Goal: Download file/media: Download file/media

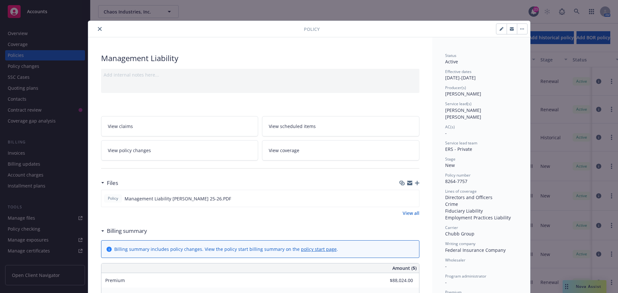
click at [98, 28] on icon "close" at bounding box center [100, 29] width 4 height 4
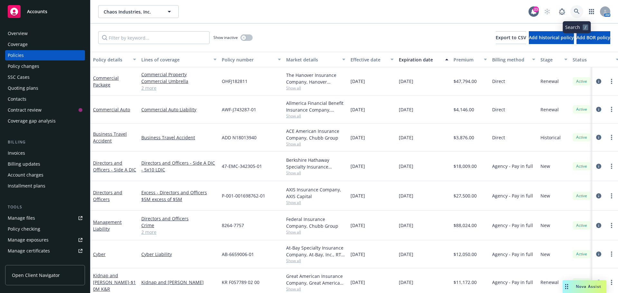
click at [577, 10] on icon at bounding box center [577, 12] width 6 height 6
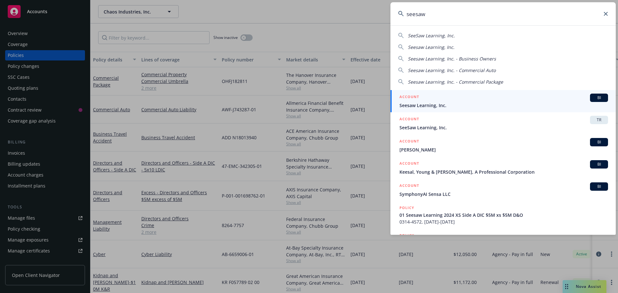
type input "seesaw"
click at [596, 97] on span "BI" at bounding box center [598, 98] width 13 height 6
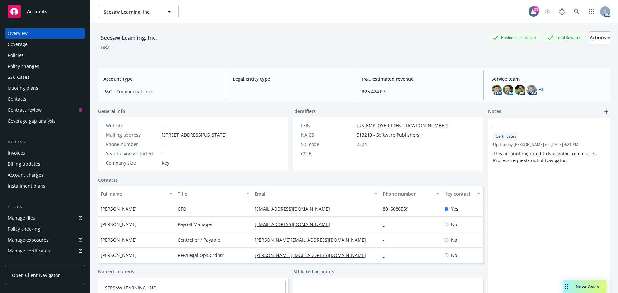
click at [14, 55] on div "Policies" at bounding box center [16, 55] width 16 height 10
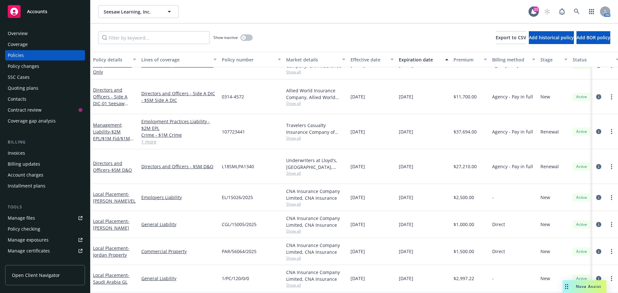
scroll to position [64, 0]
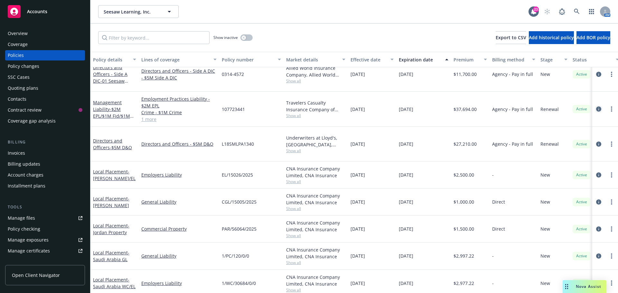
click at [596, 107] on icon "circleInformation" at bounding box center [598, 109] width 5 height 5
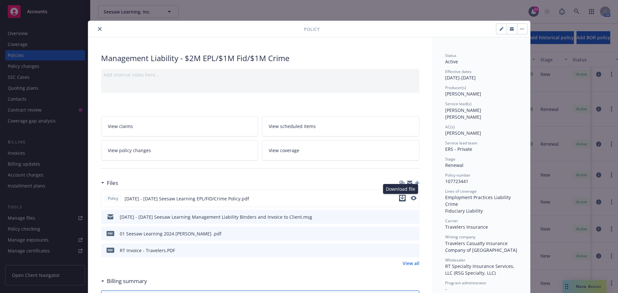
click at [400, 199] on icon "download file" at bounding box center [402, 198] width 5 height 5
click at [400, 234] on icon "download file" at bounding box center [402, 233] width 5 height 5
